Goal: Transaction & Acquisition: Subscribe to service/newsletter

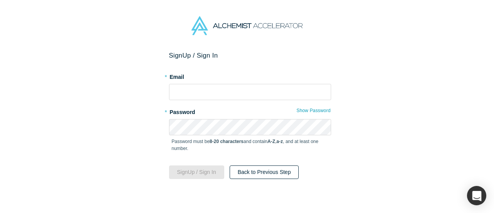
click at [248, 173] on button "Back to Previous Step" at bounding box center [264, 172] width 69 height 14
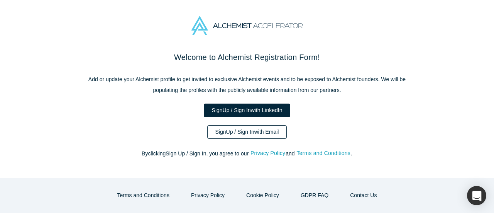
click at [244, 130] on link "Sign Up / Sign In with Email" at bounding box center [247, 132] width 80 height 14
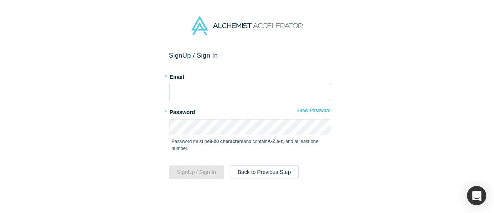
click at [209, 95] on input "text" at bounding box center [250, 92] width 162 height 16
click at [348, 135] on div "Sign Up / Sign In * Email * Password Show Password Password must be 8-20 charac…" at bounding box center [250, 134] width 500 height 167
click at [89, 77] on div "Sign Up / Sign In * Email * Password Show Password Password must be 8-20 charac…" at bounding box center [250, 134] width 500 height 167
click at [185, 96] on input "text" at bounding box center [250, 92] width 162 height 16
type input "[EMAIL_ADDRESS][DOMAIN_NAME]"
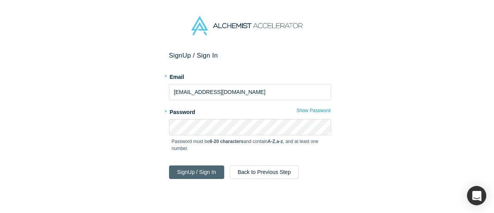
click at [210, 173] on button "Sign Up / Sign In" at bounding box center [196, 172] width 55 height 14
